Goal: Task Accomplishment & Management: Complete application form

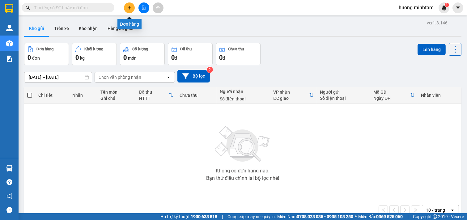
click at [128, 7] on icon "plus" at bounding box center [129, 7] width 3 height 0
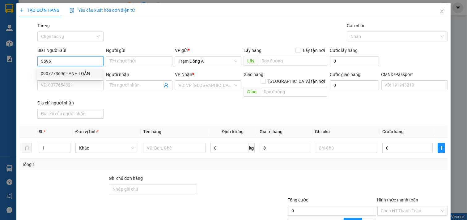
click at [62, 73] on div "0907773696 - ANH TOÀN" at bounding box center [70, 73] width 58 height 7
type input "0907773696"
type input "ANH TOÀN"
type input "0886004729"
type input "TƯỜNG"
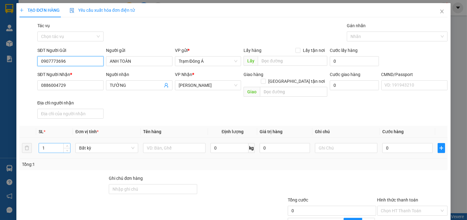
type input "0907773696"
drag, startPoint x: 45, startPoint y: 144, endPoint x: 0, endPoint y: 118, distance: 51.8
click at [0, 129] on div "TẠO ĐƠN HÀNG Yêu cầu xuất hóa đơn điện tử Transit Pickup Surcharge Ids Transit …" at bounding box center [233, 110] width 467 height 220
type input "2"
click at [175, 143] on input "text" at bounding box center [174, 148] width 63 height 10
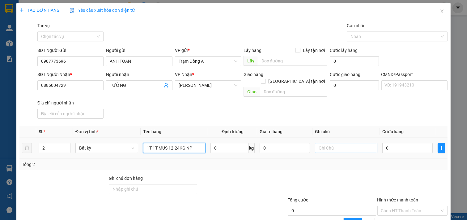
type input "1T 1T MUS 12.24KG NP"
click at [325, 144] on input "text" at bounding box center [346, 148] width 63 height 10
type input "HUONG"
type input "7"
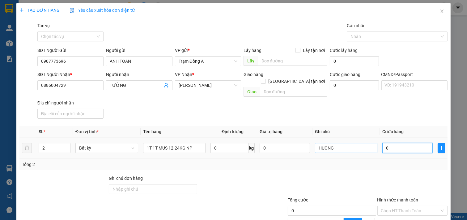
type input "7"
type input "70"
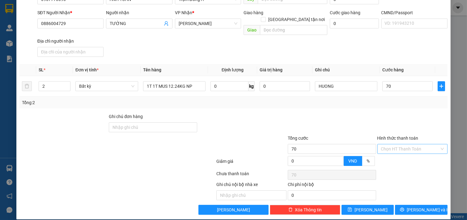
type input "70.000"
click at [407, 144] on input "Hình thức thanh toán" at bounding box center [410, 148] width 59 height 9
click at [397, 156] on div "Tại văn phòng" at bounding box center [408, 154] width 62 height 7
type input "0"
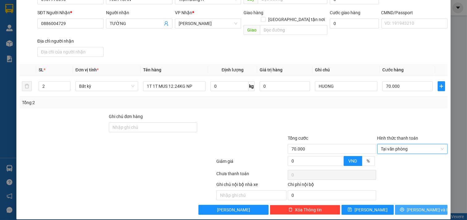
click at [422, 206] on span "[PERSON_NAME] và In" at bounding box center [428, 209] width 43 height 7
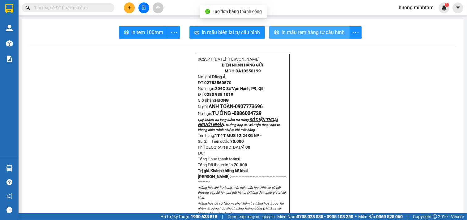
click at [306, 35] on span "In mẫu tem hàng tự cấu hình" at bounding box center [312, 32] width 63 height 8
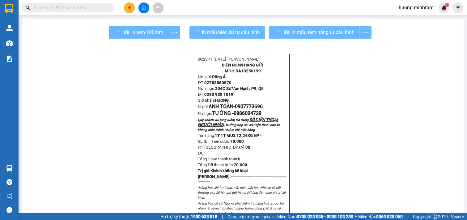
click at [316, 29] on div "In mẫu tem hàng tự cấu hình" at bounding box center [320, 32] width 102 height 12
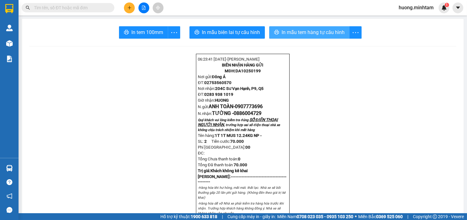
click at [315, 32] on span "In mẫu tem hàng tự cấu hình" at bounding box center [312, 32] width 63 height 8
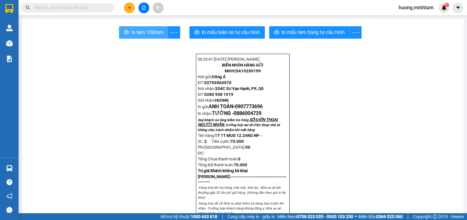
click at [140, 34] on span "In tem 100mm" at bounding box center [147, 32] width 32 height 8
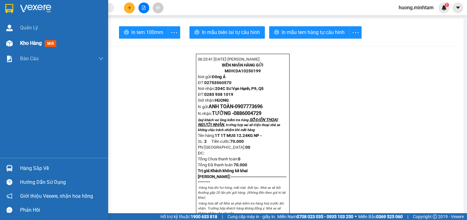
click at [40, 42] on span "Kho hàng" at bounding box center [31, 43] width 22 height 6
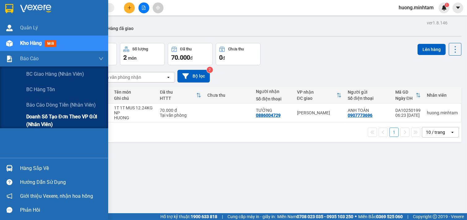
click at [65, 120] on span "Doanh số tạo đơn theo VP gửi (nhân viên)" at bounding box center [64, 120] width 77 height 15
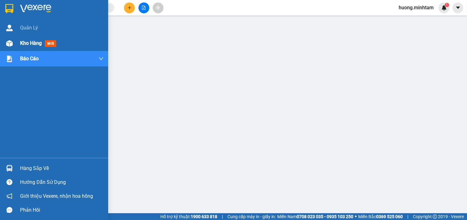
click at [17, 44] on div "Kho hàng mới" at bounding box center [54, 43] width 108 height 15
